Goal: Task Accomplishment & Management: Manage account settings

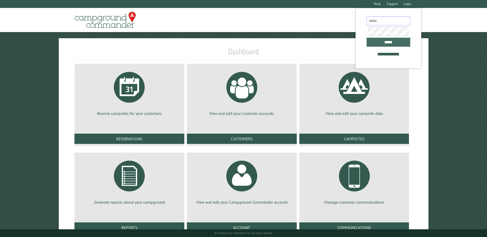
type input "**********"
click at [379, 44] on input "*****" at bounding box center [388, 42] width 44 height 9
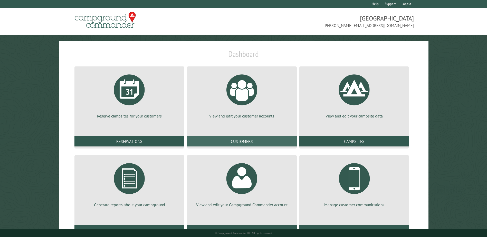
click at [261, 139] on link "Customers" at bounding box center [242, 141] width 110 height 10
click at [235, 139] on link "Customers" at bounding box center [242, 141] width 110 height 10
drag, startPoint x: 235, startPoint y: 139, endPoint x: 257, endPoint y: 117, distance: 31.0
click at [257, 118] on p "View and edit your customer accounts" at bounding box center [241, 116] width 97 height 6
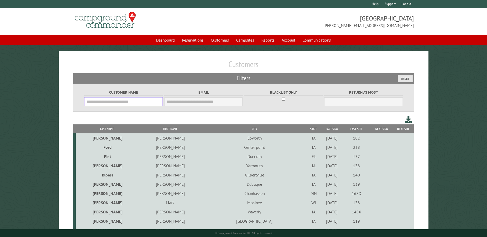
click at [111, 102] on input "Customer Name" at bounding box center [123, 101] width 78 height 9
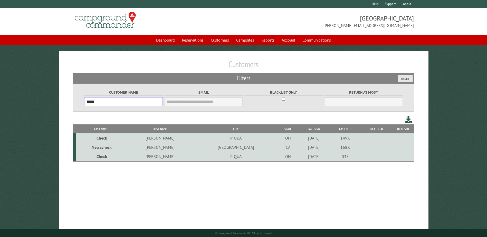
type input "*****"
click at [197, 138] on td "PIQUA" at bounding box center [236, 137] width 84 height 9
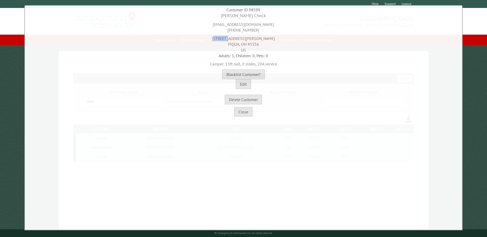
drag, startPoint x: 231, startPoint y: 39, endPoint x: 247, endPoint y: 38, distance: 16.2
click at [247, 38] on div "[STREET_ADDRESS][PERSON_NAME]" at bounding box center [243, 43] width 434 height 20
drag, startPoint x: 247, startPoint y: 38, endPoint x: 226, endPoint y: 38, distance: 21.0
click at [226, 38] on div "[STREET_ADDRESS][PERSON_NAME]" at bounding box center [243, 43] width 434 height 20
drag, startPoint x: 229, startPoint y: 38, endPoint x: 262, endPoint y: 39, distance: 32.6
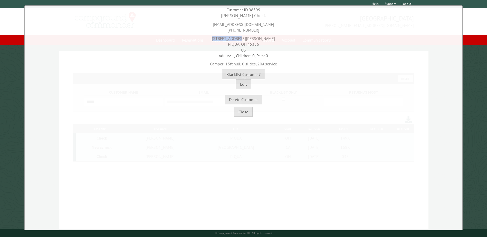
click at [262, 39] on div "[STREET_ADDRESS][PERSON_NAME]" at bounding box center [243, 43] width 434 height 20
copy div "[STREET_ADDRESS][PERSON_NAME]"
click at [317, 94] on div "Delete Customer" at bounding box center [243, 96] width 434 height 15
drag, startPoint x: 231, startPoint y: 31, endPoint x: 257, endPoint y: 31, distance: 25.9
click at [257, 31] on div "[EMAIL_ADDRESS][DOMAIN_NAME] [PHONE_NUMBER]" at bounding box center [243, 26] width 434 height 14
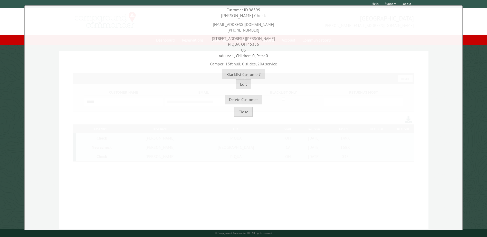
copy div "[PHONE_NUMBER]"
click at [227, 48] on div "[STREET_ADDRESS][PERSON_NAME]" at bounding box center [243, 43] width 434 height 20
drag, startPoint x: 248, startPoint y: 45, endPoint x: 261, endPoint y: 43, distance: 13.2
click at [261, 43] on div "[STREET_ADDRESS][PERSON_NAME]" at bounding box center [243, 43] width 434 height 20
copy div "45356"
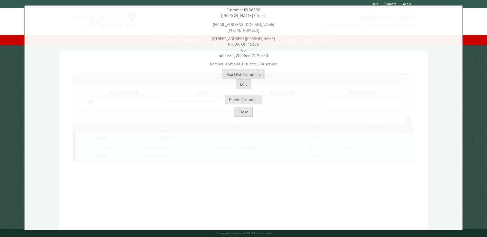
click at [253, 85] on div "Edit" at bounding box center [243, 84] width 434 height 10
drag, startPoint x: 231, startPoint y: 17, endPoint x: 259, endPoint y: 15, distance: 28.3
click at [259, 15] on div "[PERSON_NAME] Check" at bounding box center [243, 16] width 434 height 6
copy div "[PERSON_NAME] Check"
click at [245, 114] on button "Close" at bounding box center [243, 112] width 18 height 10
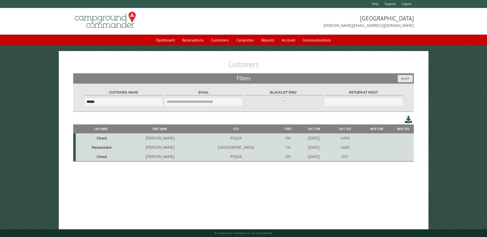
click at [200, 73] on h1 "Customers" at bounding box center [243, 66] width 340 height 14
drag, startPoint x: 127, startPoint y: 100, endPoint x: 72, endPoint y: 94, distance: 55.5
click at [73, 95] on div "Customer Name ***** Email Blacklist only Return at most ***" at bounding box center [243, 97] width 340 height 28
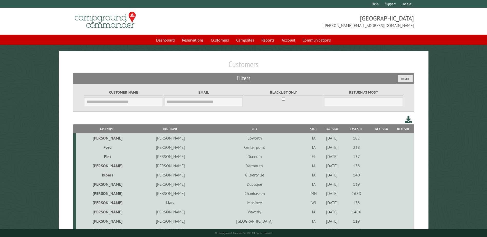
click at [134, 65] on h1 "Customers" at bounding box center [243, 66] width 340 height 14
